Goal: Transaction & Acquisition: Purchase product/service

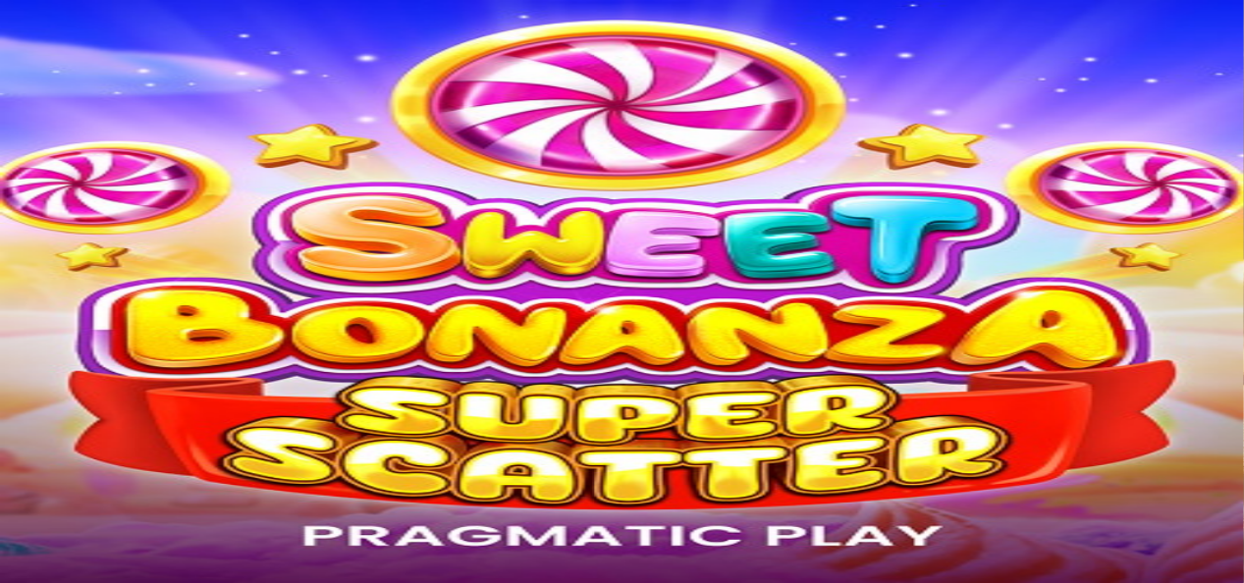
click at [147, 411] on input "***" at bounding box center [77, 421] width 139 height 20
type input "*"
click at [112, 79] on span "Kirjaudu" at bounding box center [136, 71] width 48 height 15
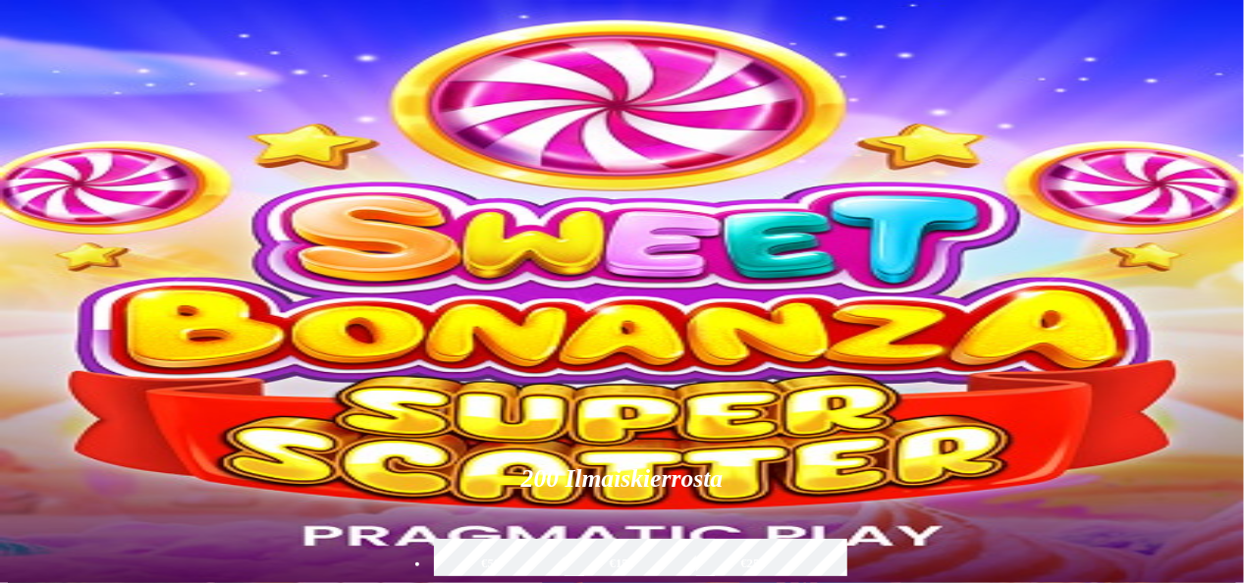
type input "*"
click at [101, 324] on span "Palkkiot" at bounding box center [78, 316] width 46 height 15
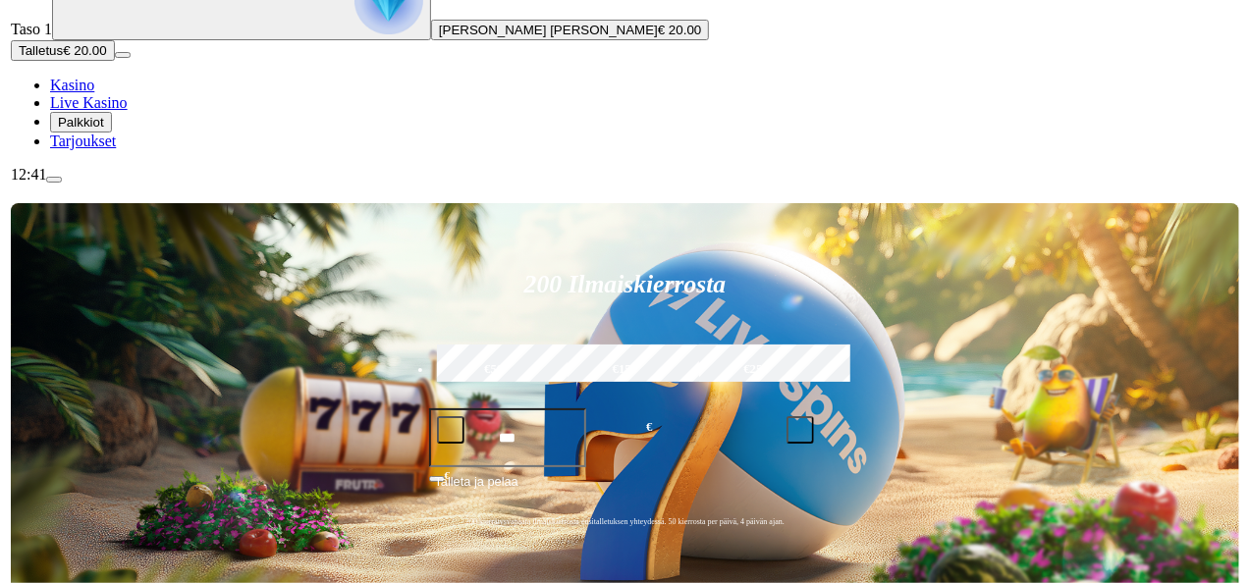
scroll to position [198, 0]
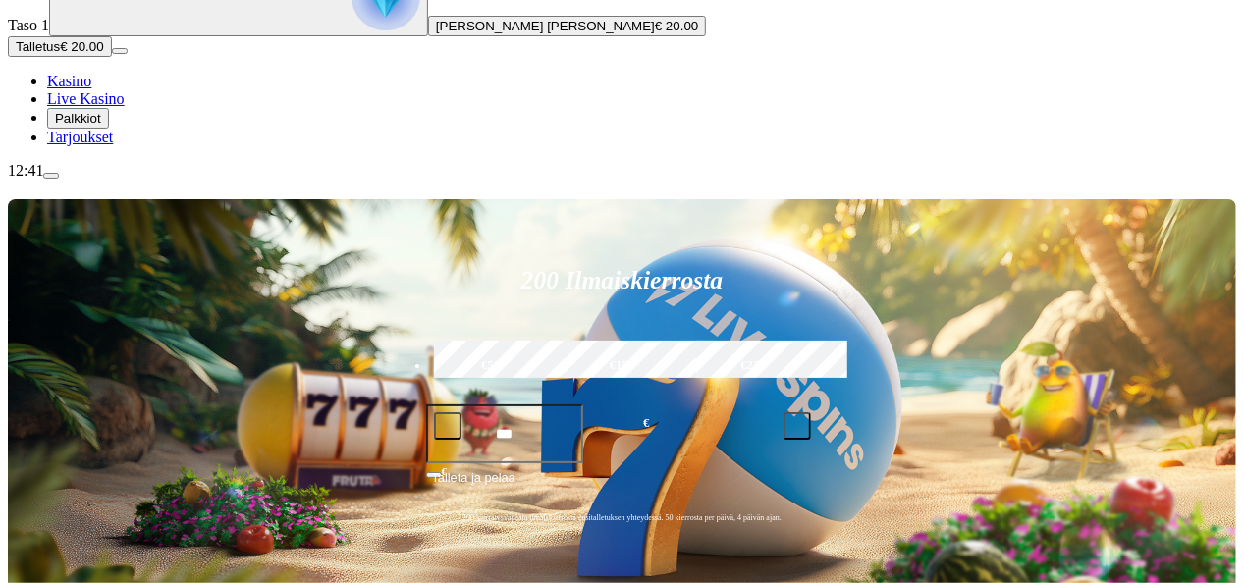
click at [51, 176] on span "menu icon" at bounding box center [51, 176] width 0 height 0
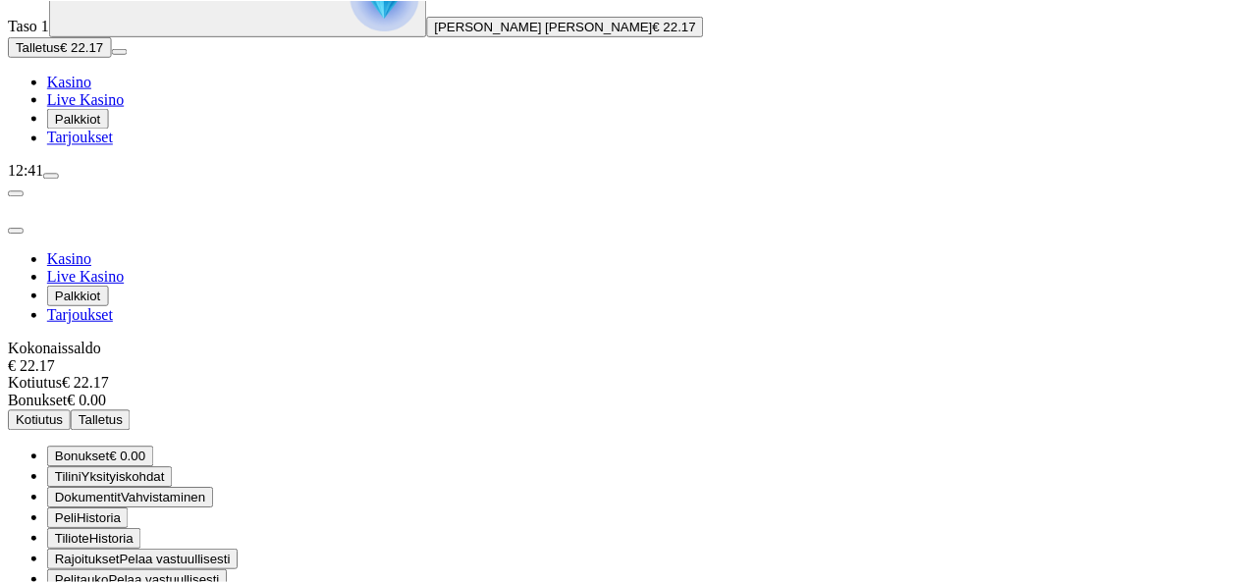
scroll to position [57, 0]
click at [120, 107] on link "Live Kasino" at bounding box center [86, 98] width 78 height 17
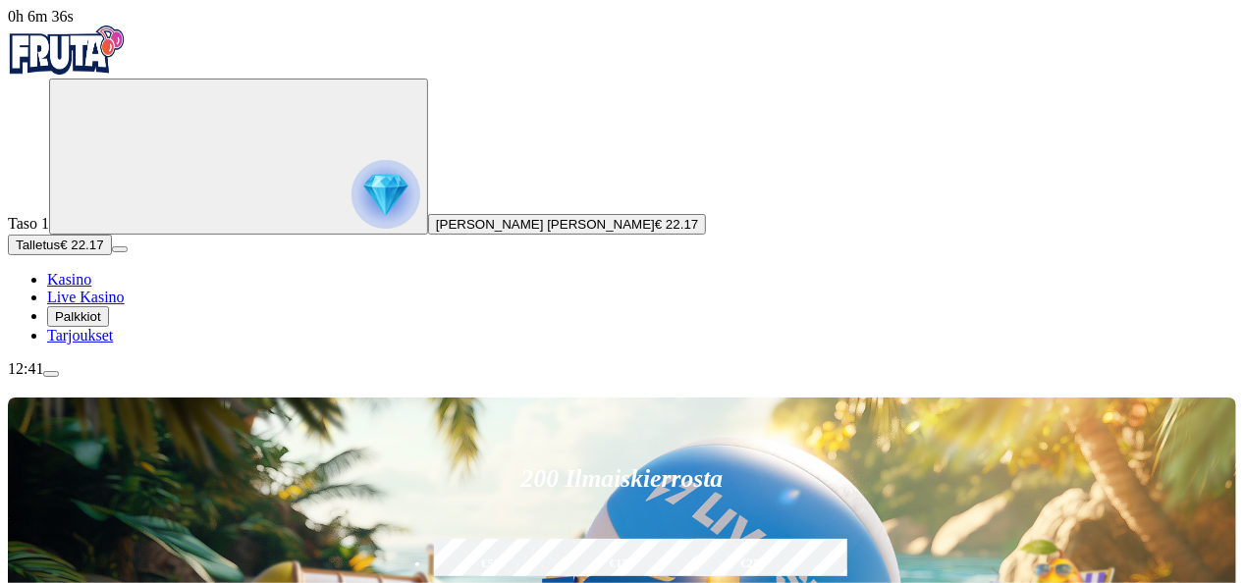
click at [101, 324] on span "Palkkiot" at bounding box center [78, 316] width 46 height 15
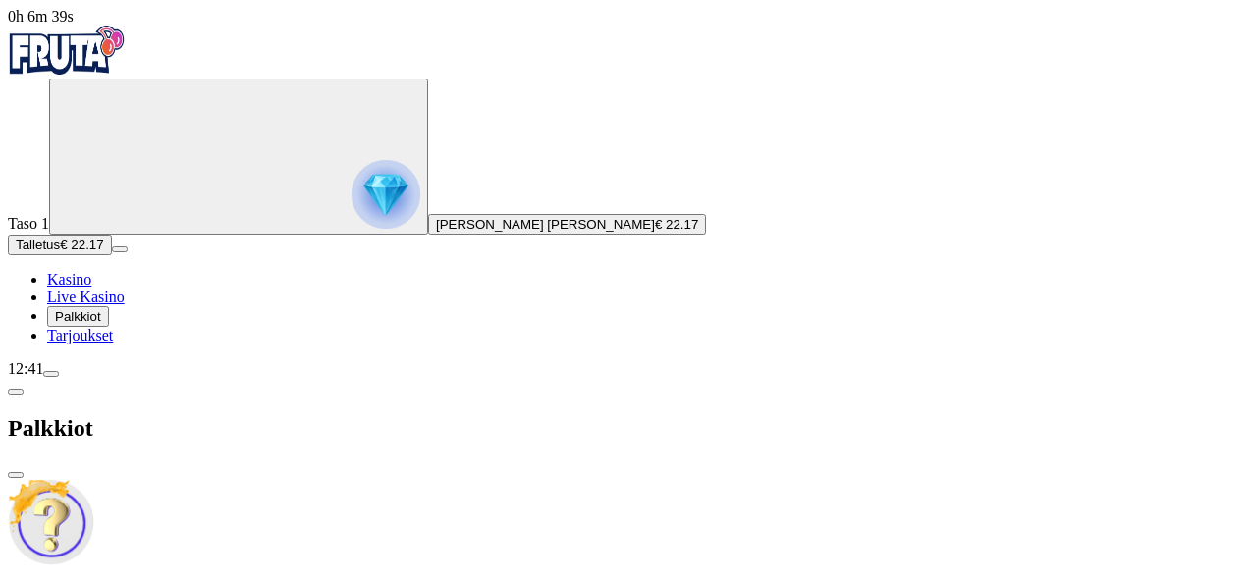
click at [75, 229] on icon "Primary" at bounding box center [204, 154] width 294 height 147
click at [91, 288] on span "Kasino" at bounding box center [69, 279] width 44 height 17
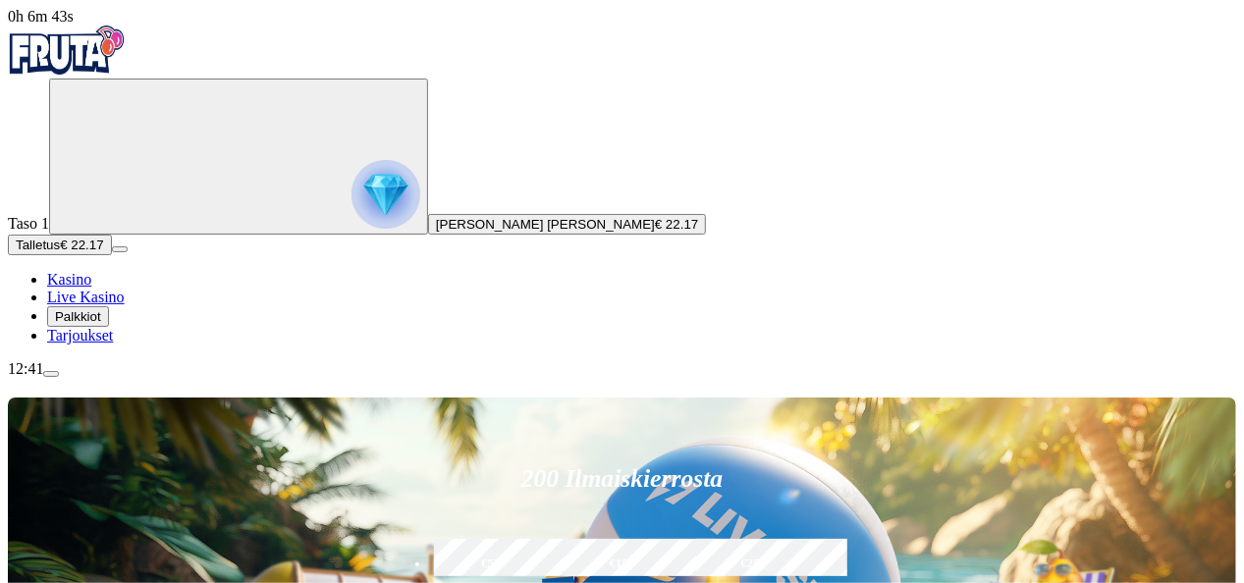
click at [91, 288] on span "Kasino" at bounding box center [69, 279] width 44 height 17
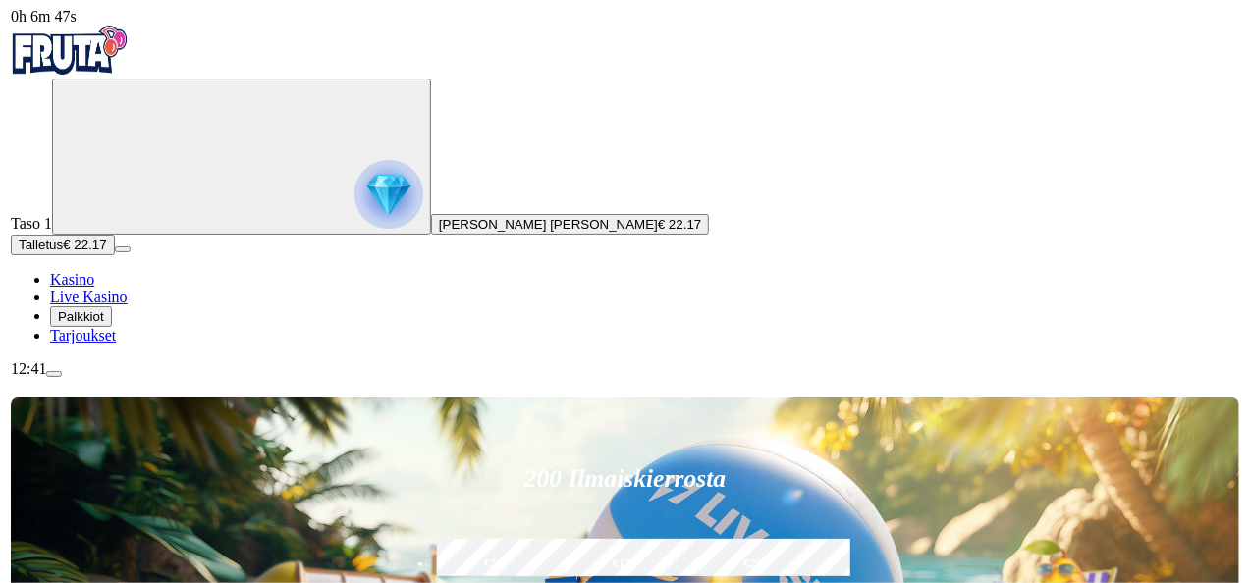
scroll to position [85, 0]
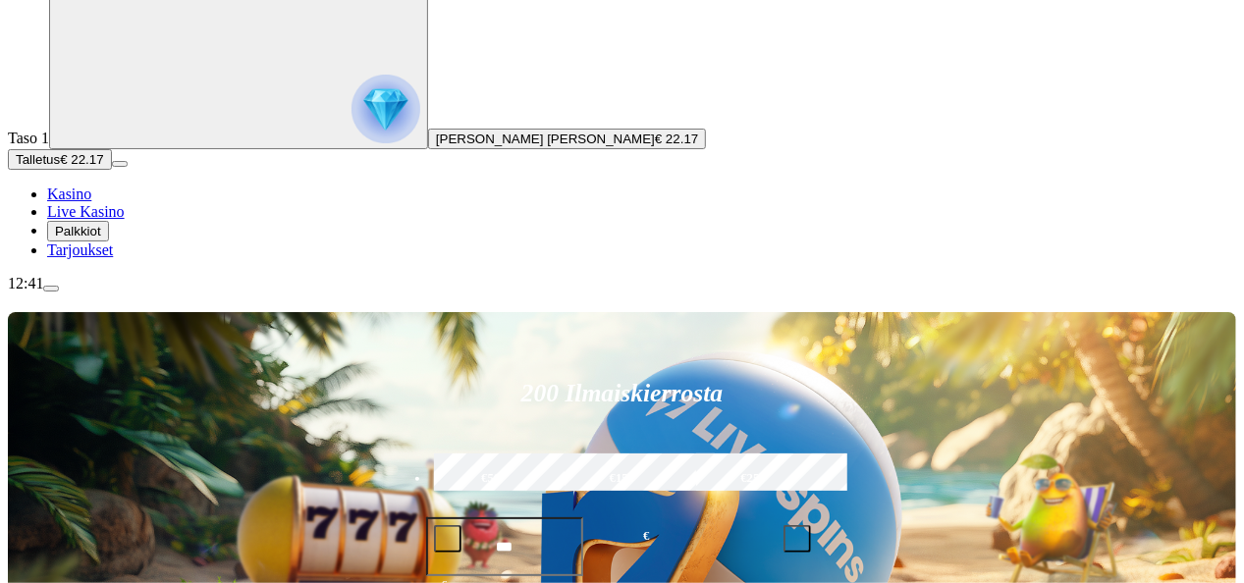
click at [60, 167] on span "Talletus" at bounding box center [38, 159] width 44 height 15
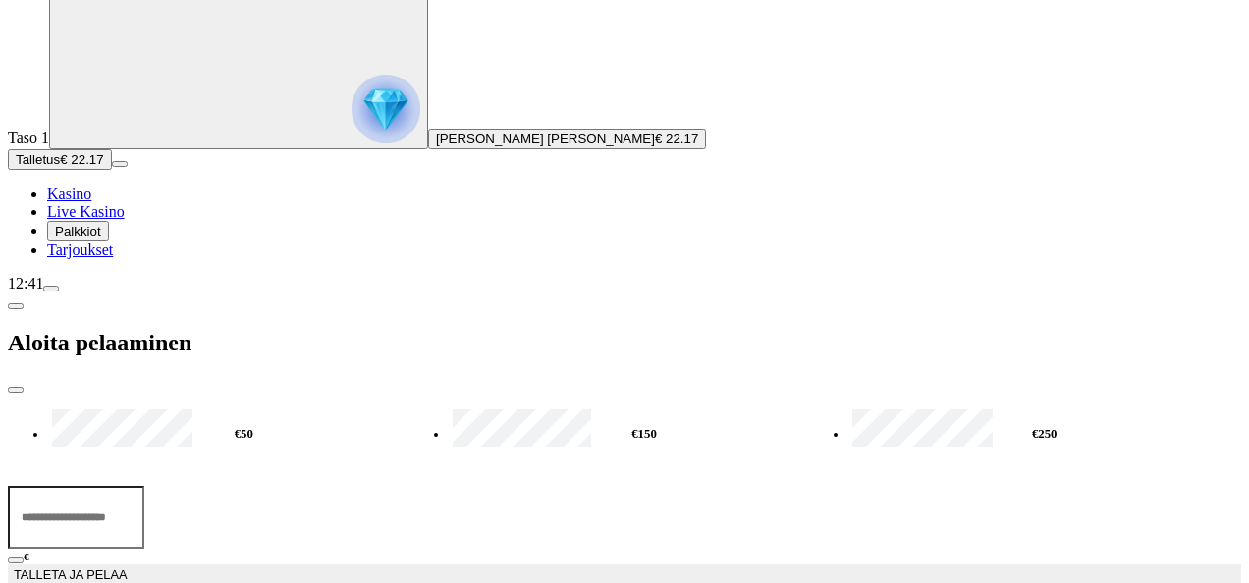
click at [51, 289] on span "menu icon" at bounding box center [51, 289] width 0 height 0
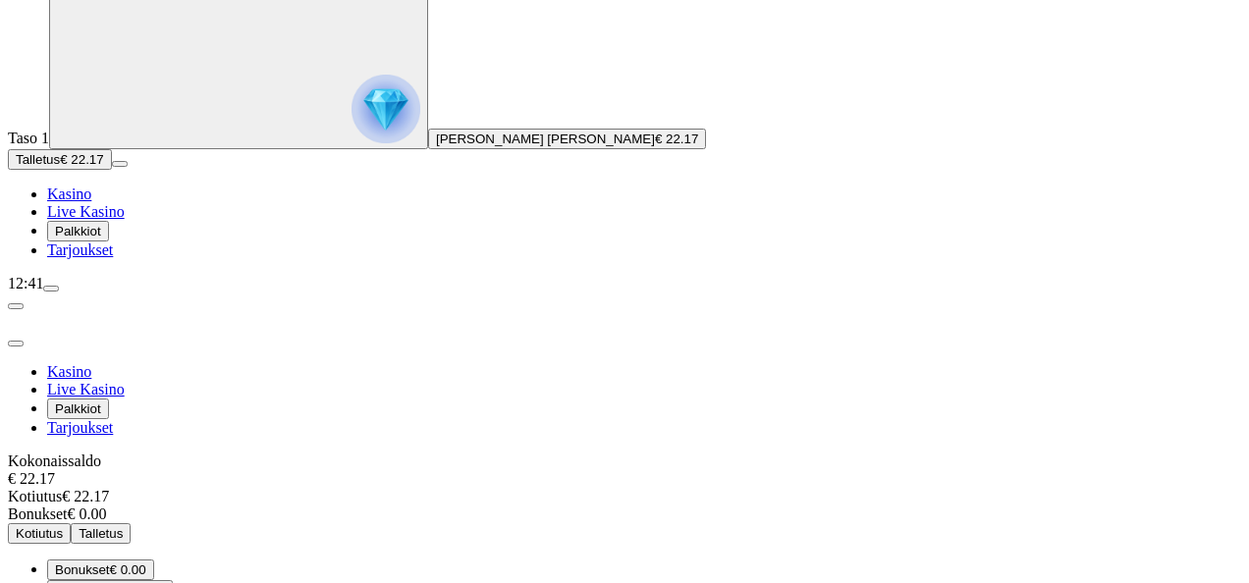
click at [63, 526] on span "Kotiutus" at bounding box center [39, 533] width 47 height 15
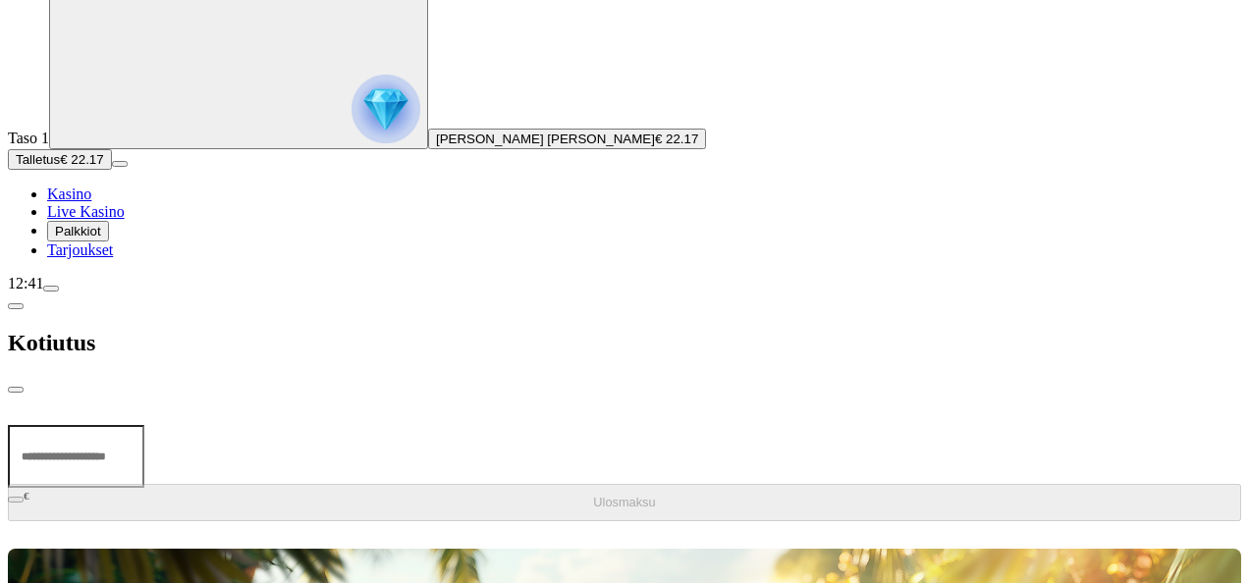
click at [144, 425] on input "number" at bounding box center [76, 456] width 136 height 63
type input "**"
click at [377, 484] on button "Ulosmaksu" at bounding box center [624, 502] width 1233 height 37
click at [641, 293] on div "Kotiutus" at bounding box center [624, 343] width 1233 height 101
click at [618, 293] on div "Kotiutus" at bounding box center [624, 343] width 1233 height 101
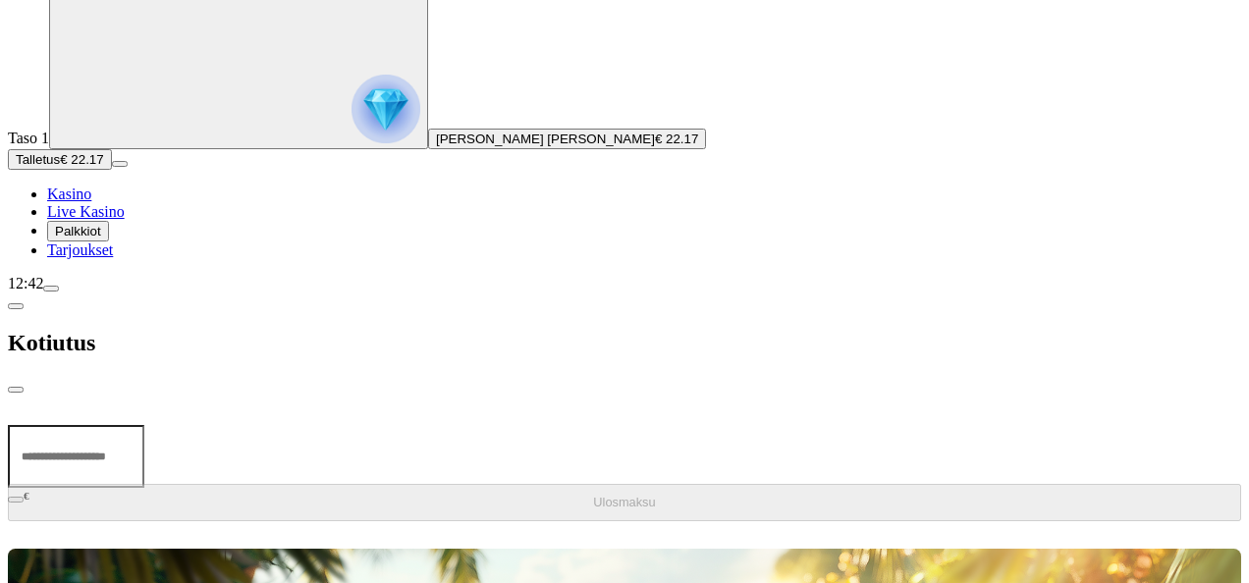
click at [16, 390] on span "close icon" at bounding box center [16, 390] width 0 height 0
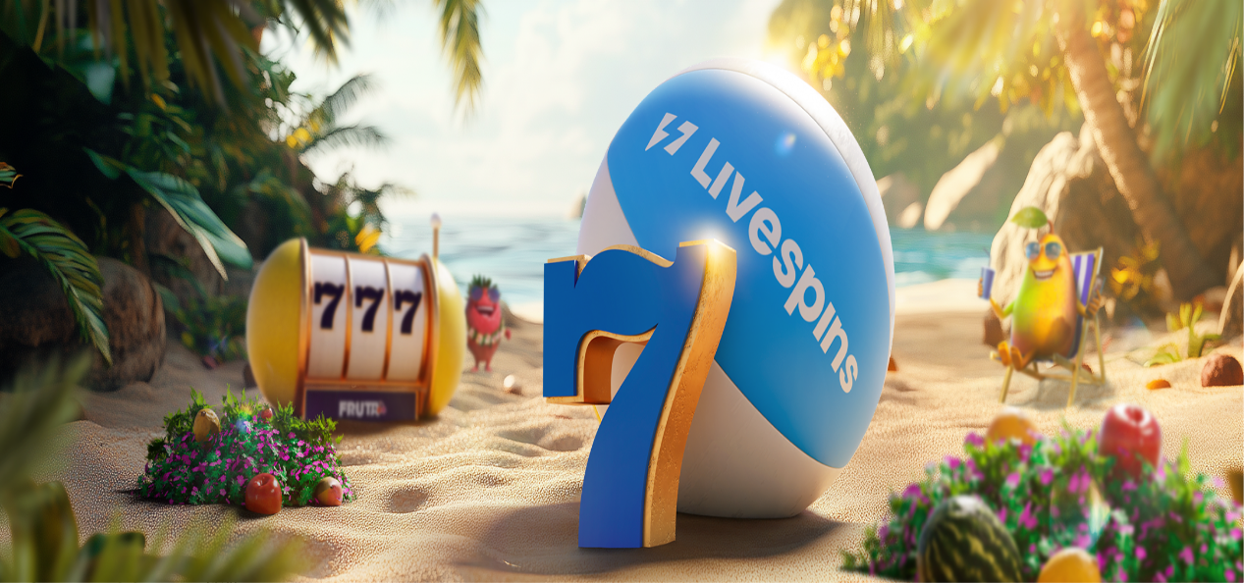
click at [51, 374] on span "menu icon" at bounding box center [51, 374] width 0 height 0
click at [147, 480] on input "number" at bounding box center [77, 490] width 139 height 20
click at [16, 475] on span "close icon" at bounding box center [16, 475] width 0 height 0
click at [101, 324] on span "Palkkiot" at bounding box center [78, 316] width 46 height 15
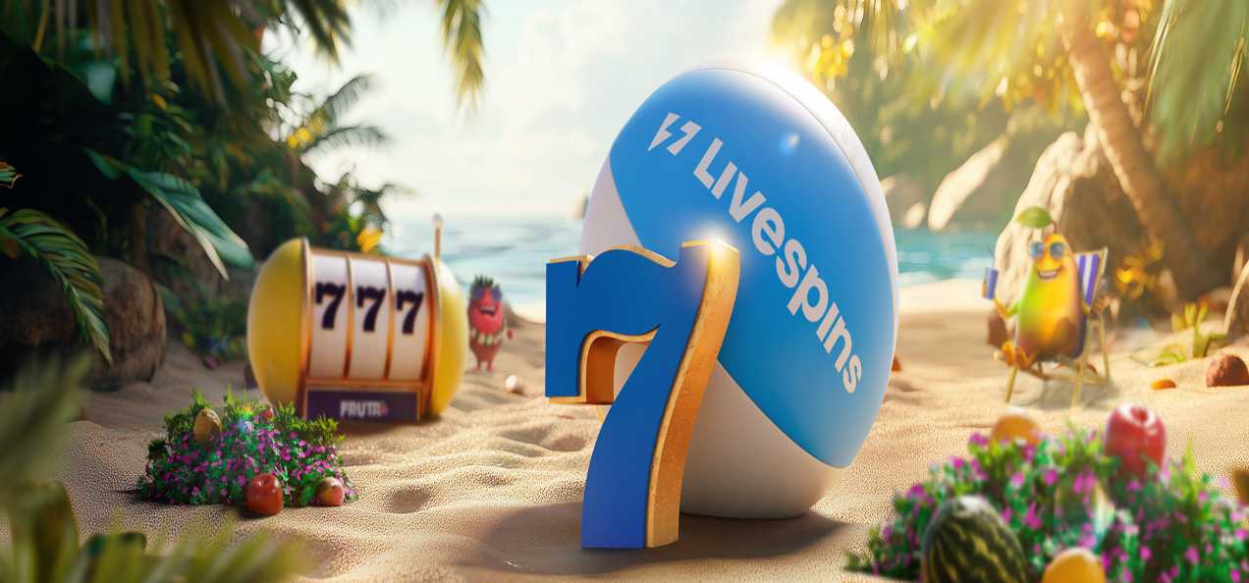
click at [16, 392] on span "chevron-left icon" at bounding box center [16, 392] width 0 height 0
click at [16, 429] on span "close icon" at bounding box center [16, 429] width 0 height 0
click at [101, 324] on span "Palkkiot" at bounding box center [78, 316] width 46 height 15
click at [104, 255] on button "Talletus € 0.17" at bounding box center [56, 245] width 96 height 21
click at [16, 475] on span "close icon" at bounding box center [16, 475] width 0 height 0
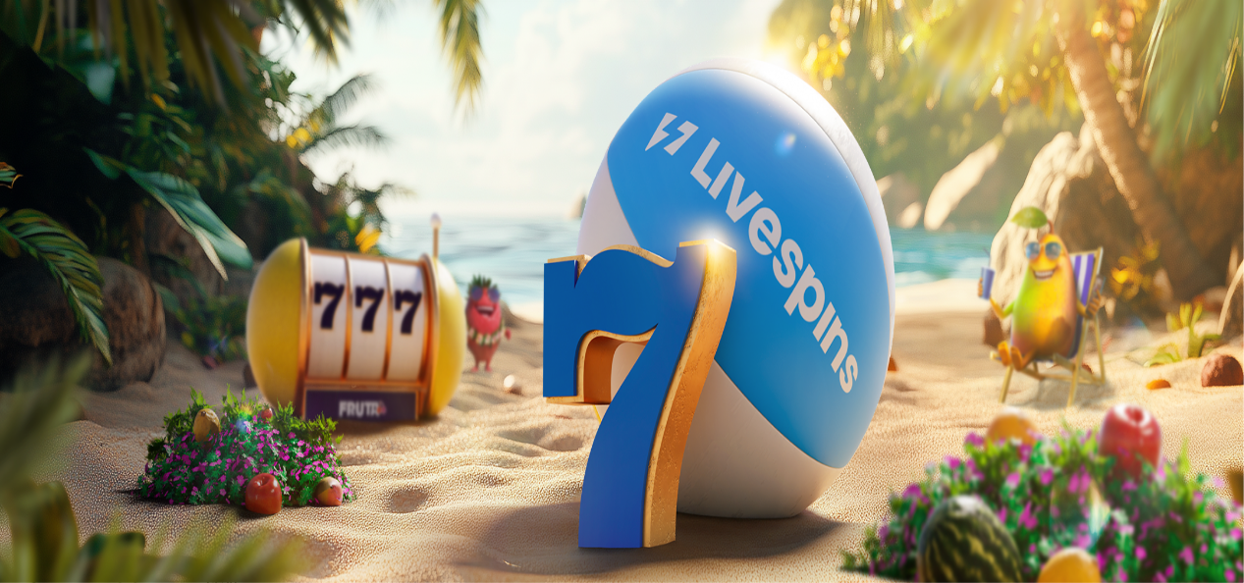
click at [436, 232] on span "[PERSON_NAME]" at bounding box center [490, 224] width 108 height 15
click at [116, 305] on span "Live Kasino" at bounding box center [86, 297] width 78 height 17
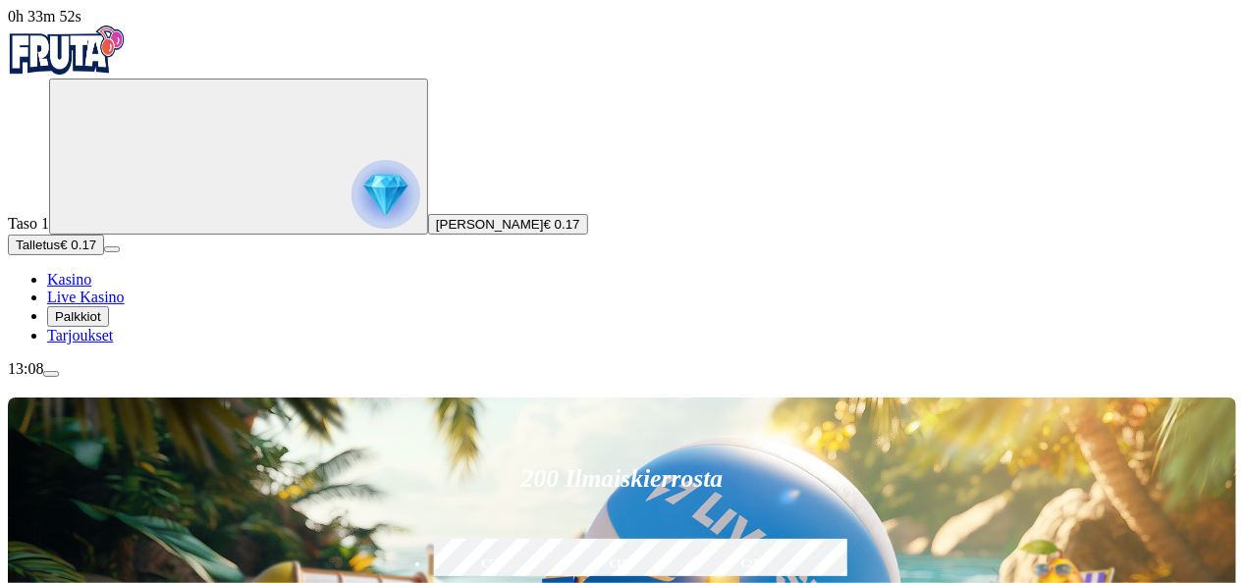
click at [91, 288] on span "Kasino" at bounding box center [69, 279] width 44 height 17
click at [112, 305] on link "Live Kasino" at bounding box center [86, 297] width 78 height 17
click at [101, 324] on span "Palkkiot" at bounding box center [78, 316] width 46 height 15
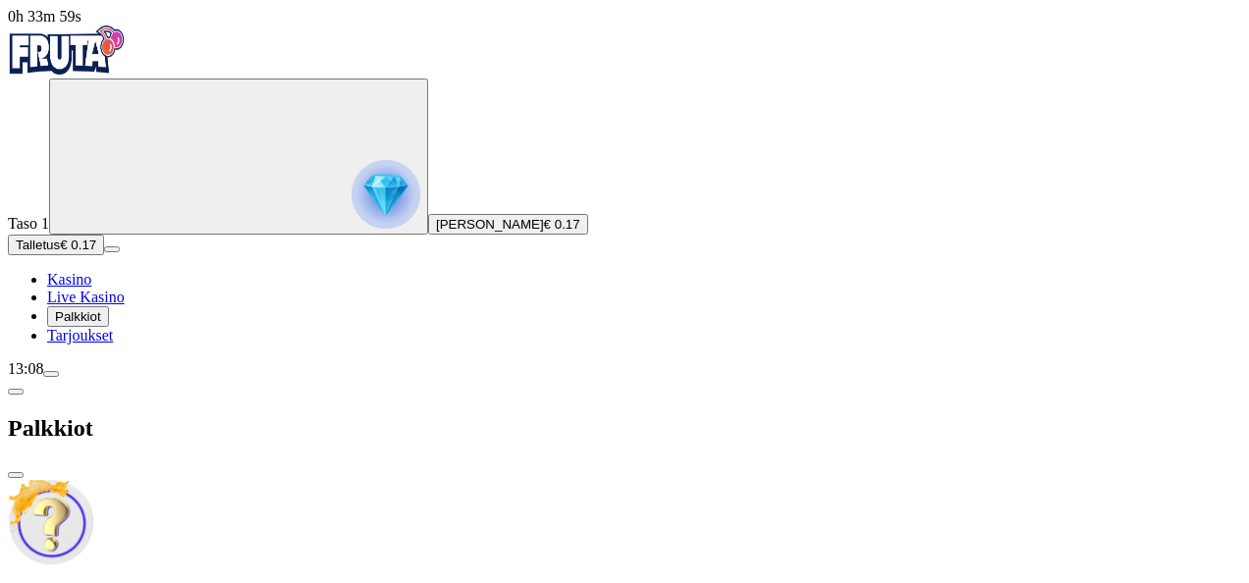
click at [16, 392] on span "chevron-left icon" at bounding box center [16, 392] width 0 height 0
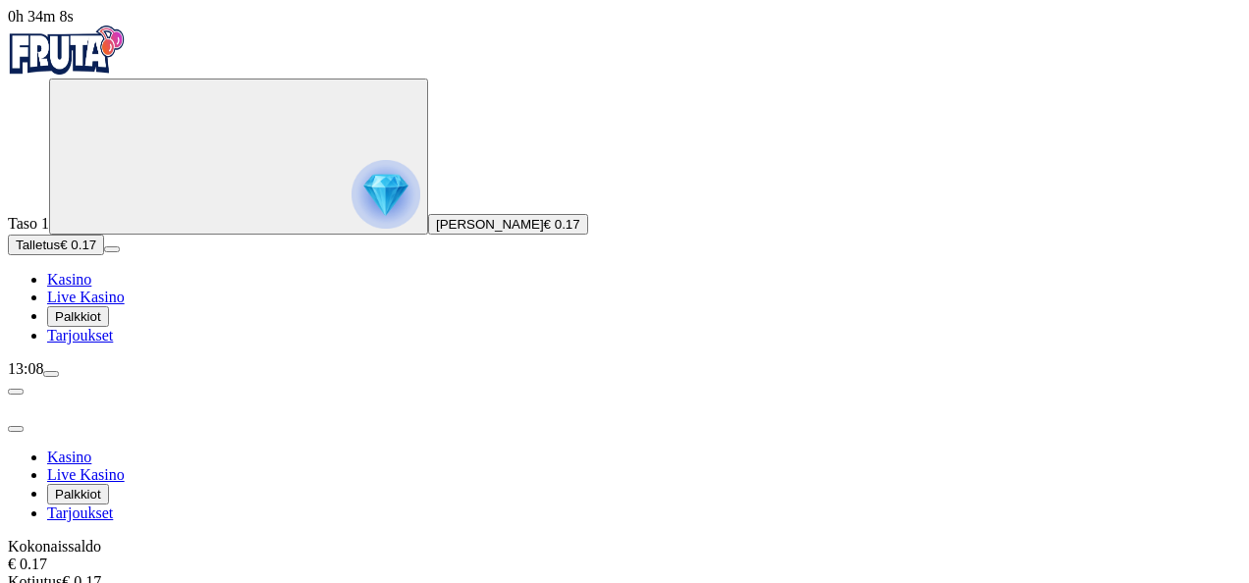
scroll to position [77, 0]
click at [51, 374] on span "menu icon" at bounding box center [51, 374] width 0 height 0
click at [16, 429] on span "close icon" at bounding box center [16, 429] width 0 height 0
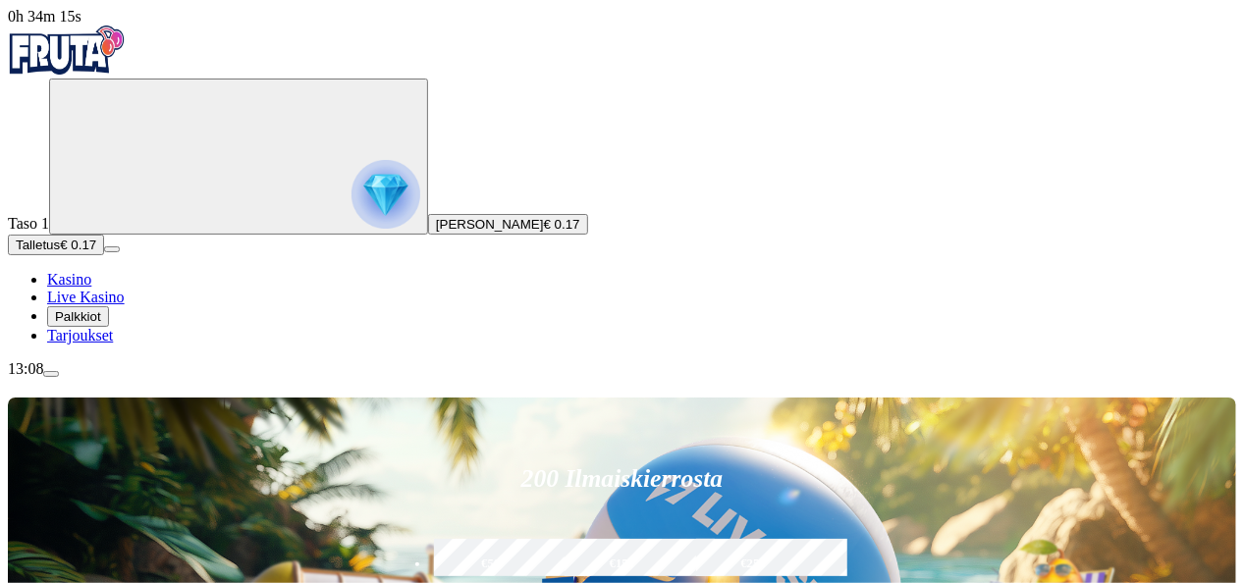
click at [51, 374] on span "menu icon" at bounding box center [51, 374] width 0 height 0
